Goal: Task Accomplishment & Management: Complete application form

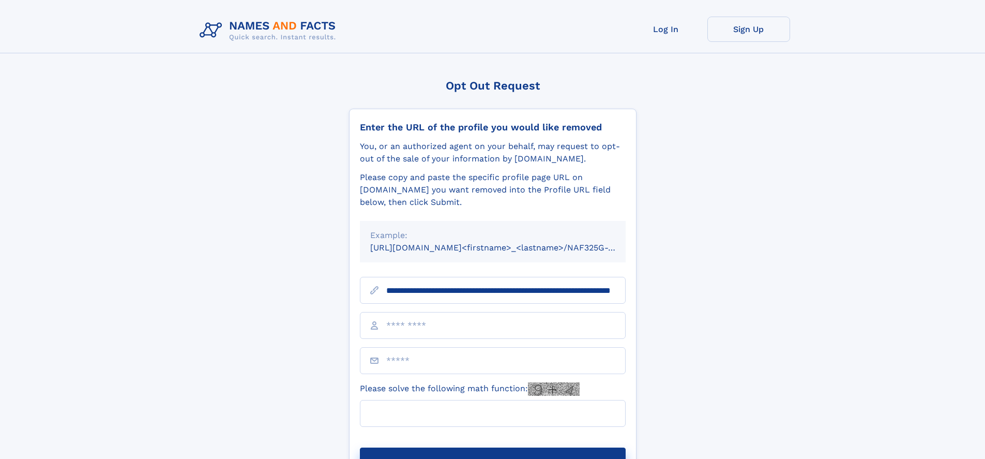
scroll to position [0, 108]
type input "**********"
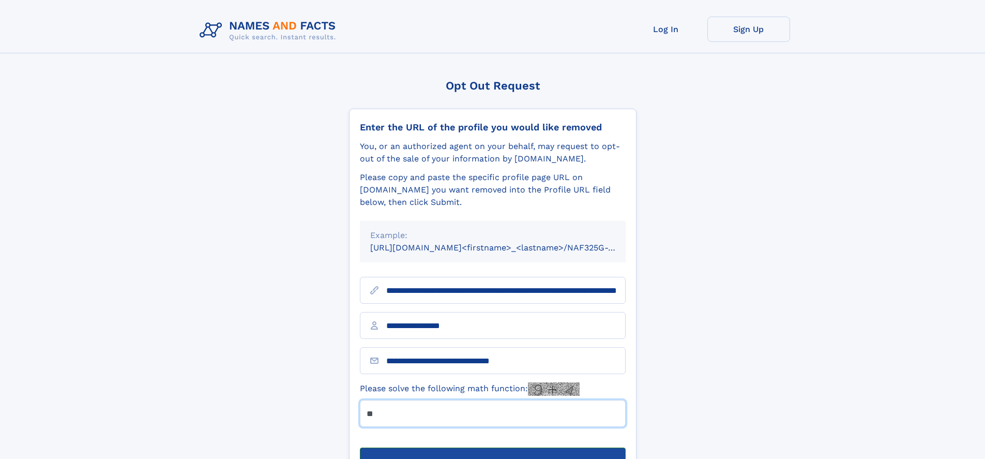
type input "**"
click at [492, 447] on button "Submit Opt Out Request" at bounding box center [493, 463] width 266 height 33
